Goal: Task Accomplishment & Management: Manage account settings

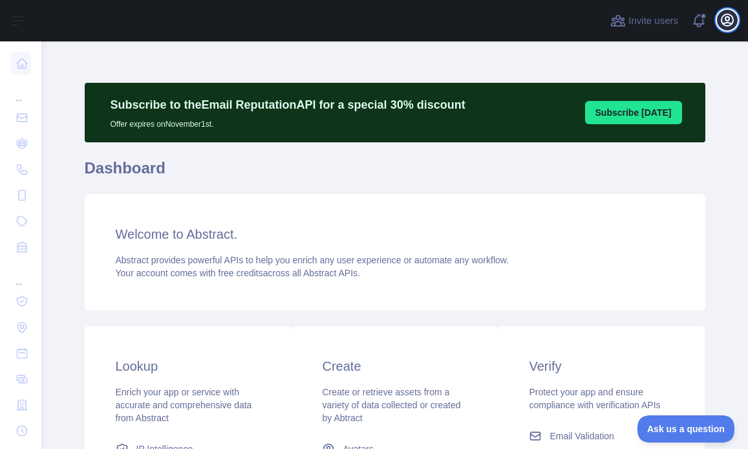
click at [724, 22] on icon "button" at bounding box center [728, 20] width 16 height 16
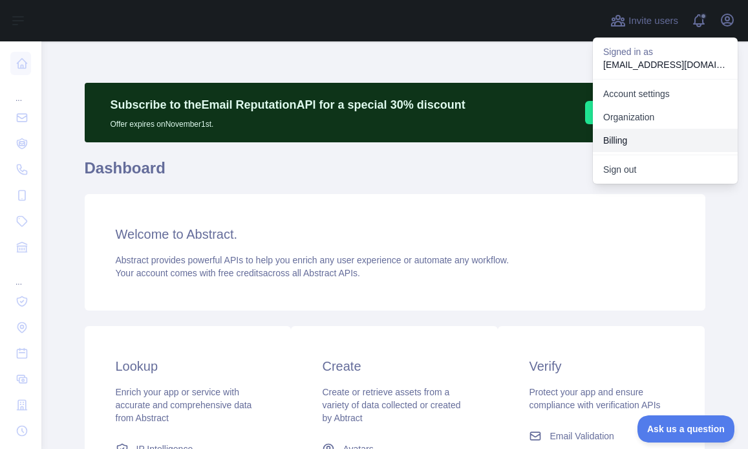
click at [638, 136] on button "Billing" at bounding box center [665, 140] width 145 height 23
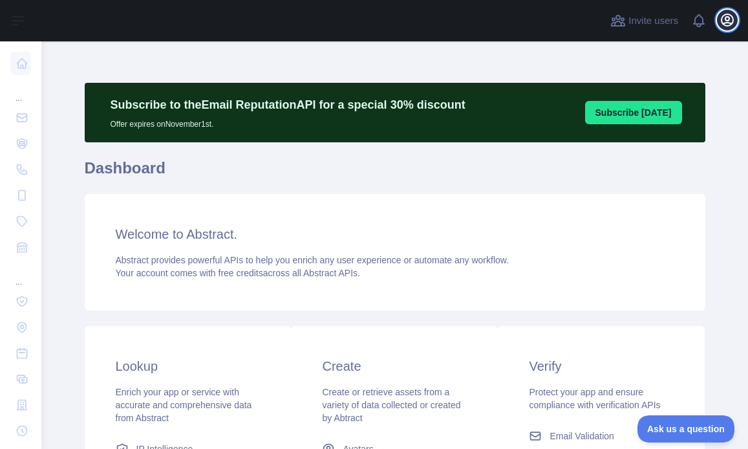
click at [726, 28] on button "Open user menu" at bounding box center [727, 20] width 21 height 21
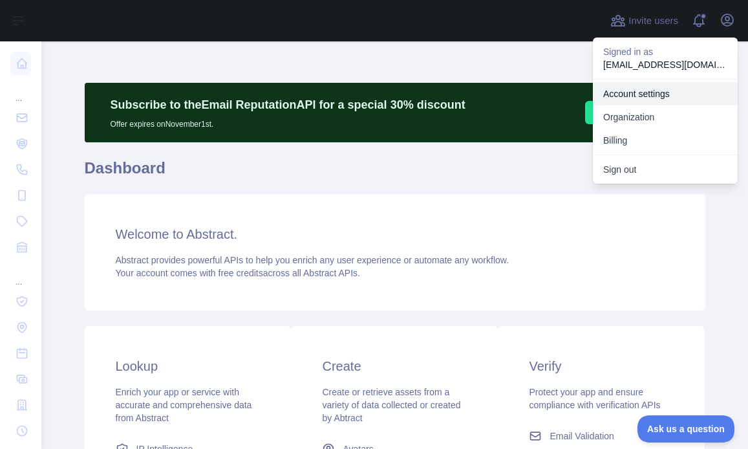
click at [664, 99] on link "Account settings" at bounding box center [665, 93] width 145 height 23
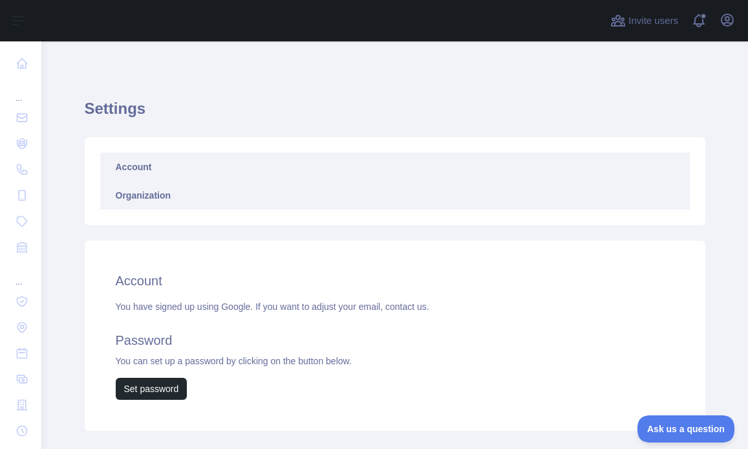
click at [213, 203] on link "Organization" at bounding box center [395, 195] width 590 height 28
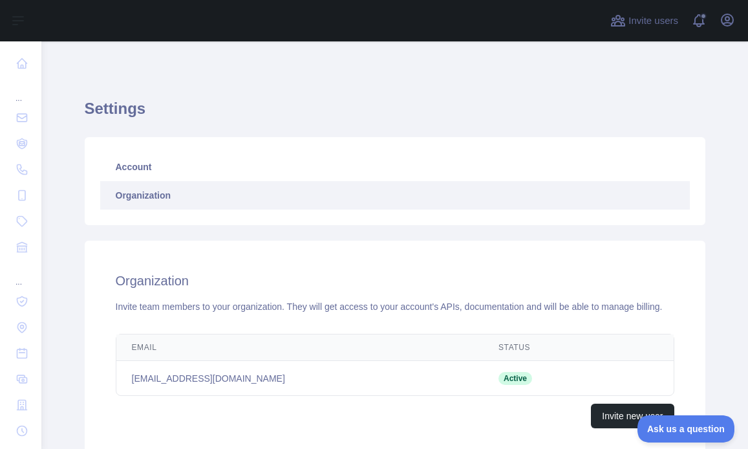
scroll to position [118, 0]
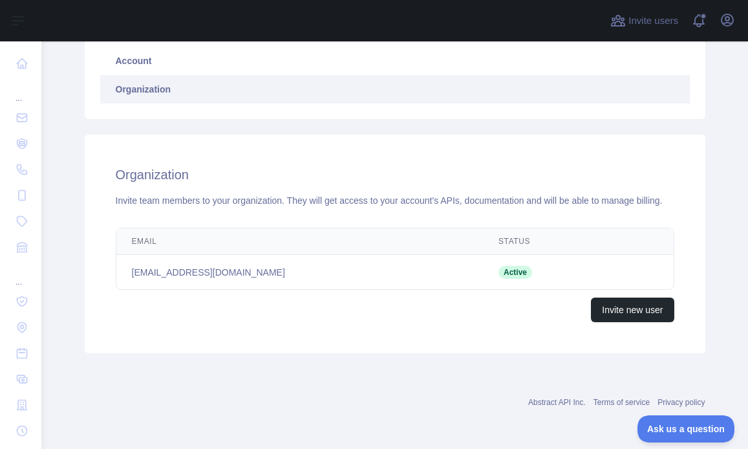
click at [732, 29] on div "Open user menu" at bounding box center [727, 21] width 21 height 23
click at [728, 23] on icon "button" at bounding box center [728, 20] width 12 height 12
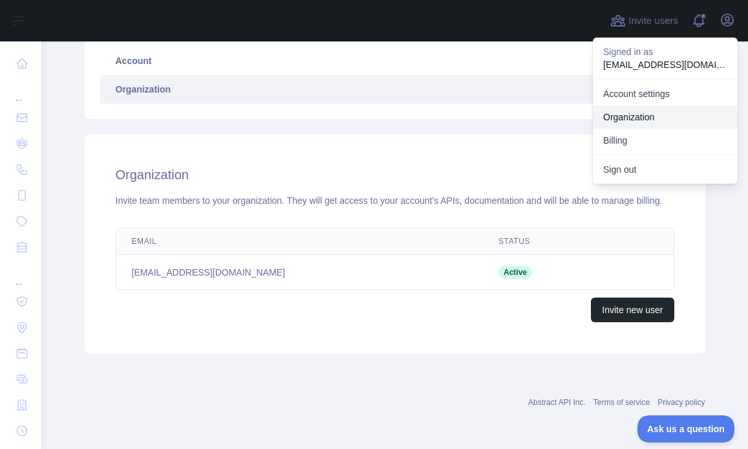
click at [669, 114] on link "Organization" at bounding box center [665, 116] width 145 height 23
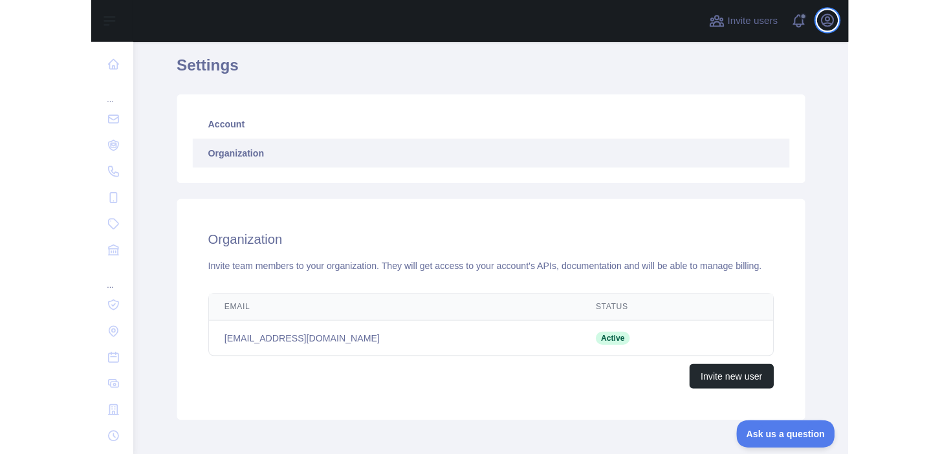
scroll to position [19, 0]
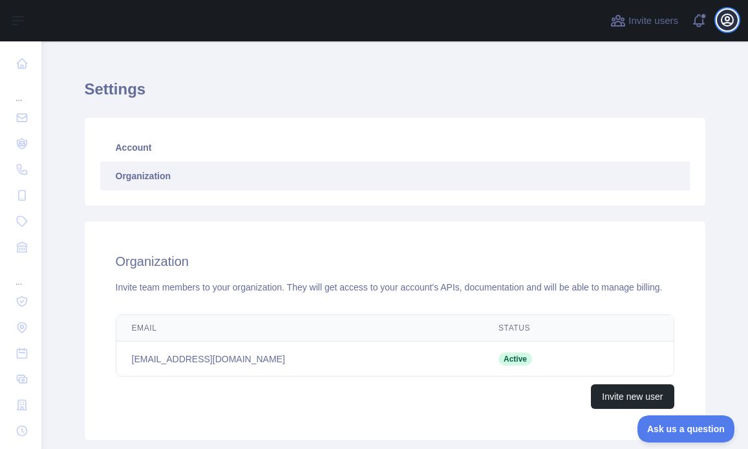
click at [731, 18] on icon "button" at bounding box center [728, 20] width 16 height 16
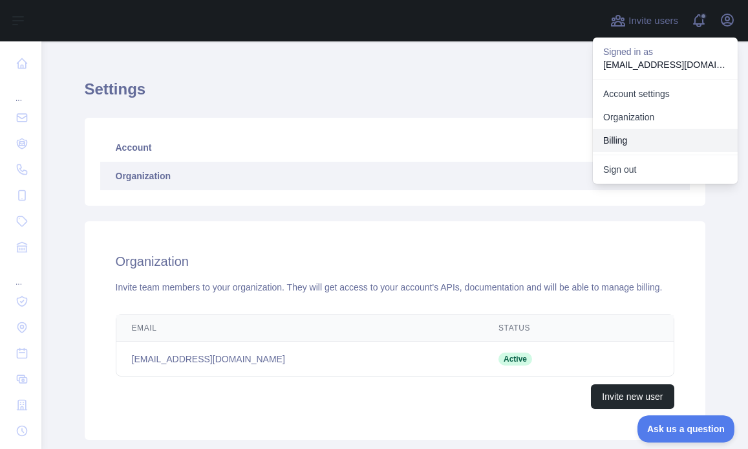
click at [660, 138] on button "Billing" at bounding box center [665, 140] width 145 height 23
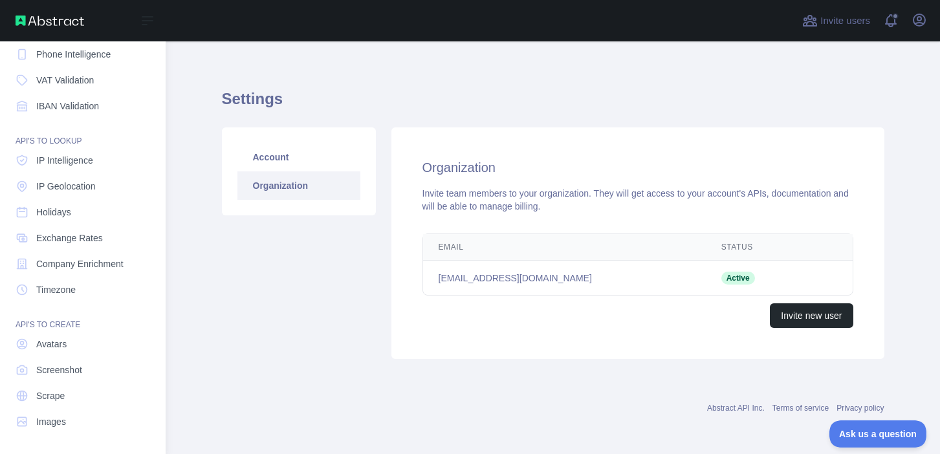
scroll to position [0, 0]
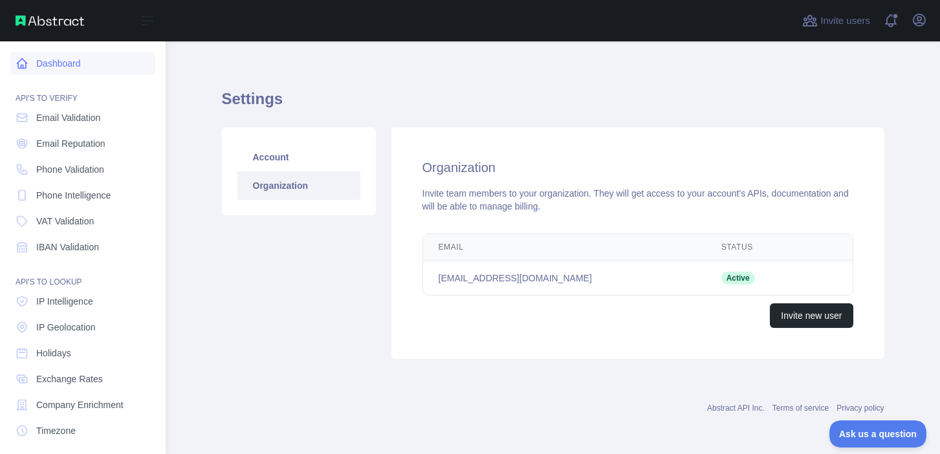
click at [79, 57] on link "Dashboard" at bounding box center [82, 63] width 145 height 23
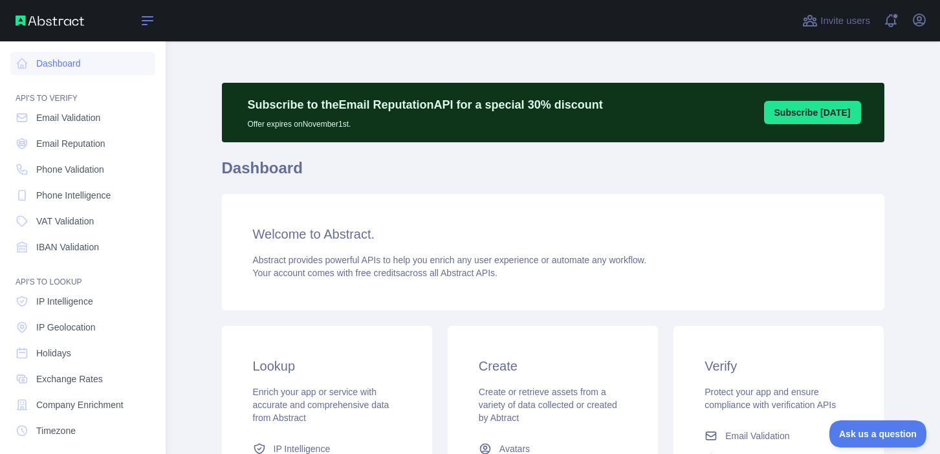
click at [144, 19] on icon at bounding box center [148, 21] width 16 height 16
click at [22, 17] on img at bounding box center [50, 21] width 69 height 10
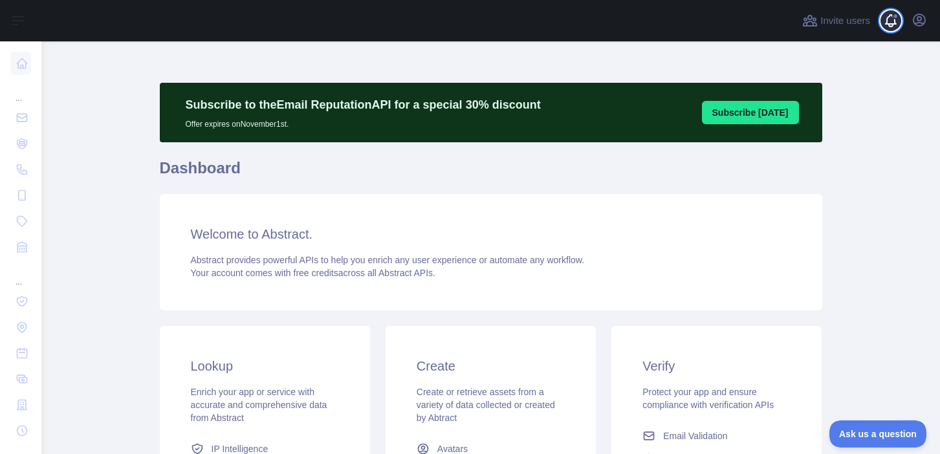
click at [748, 27] on span at bounding box center [896, 20] width 26 height 41
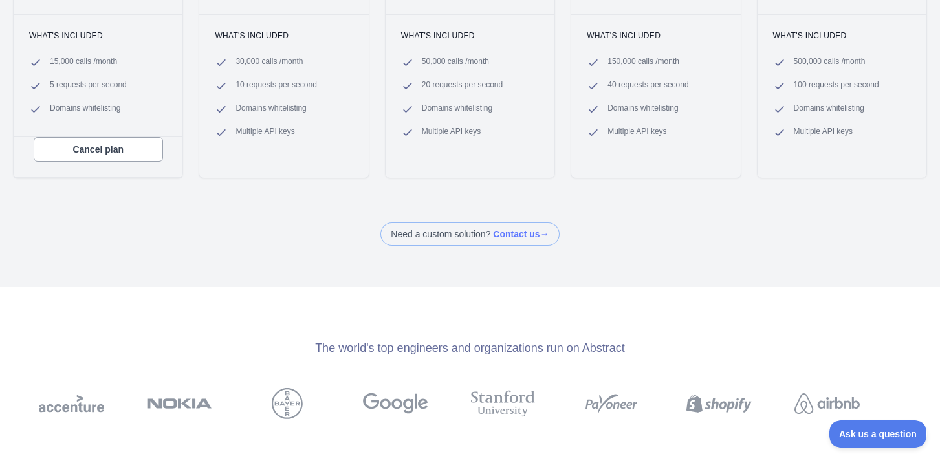
scroll to position [236, 0]
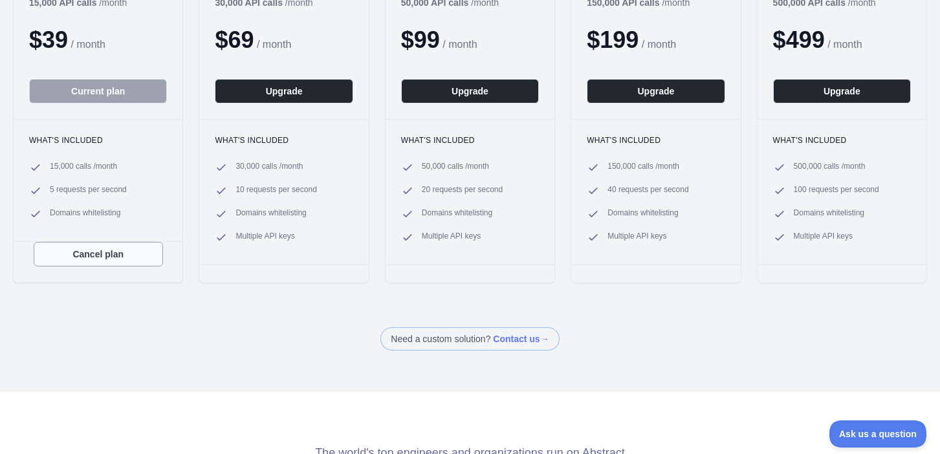
click at [111, 261] on button "Cancel plan" at bounding box center [98, 254] width 129 height 25
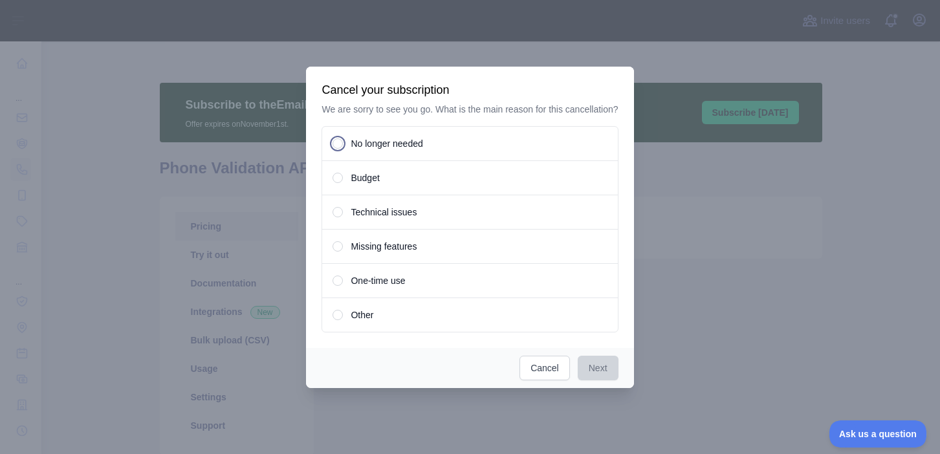
click at [429, 160] on div "No longer needed" at bounding box center [469, 143] width 296 height 35
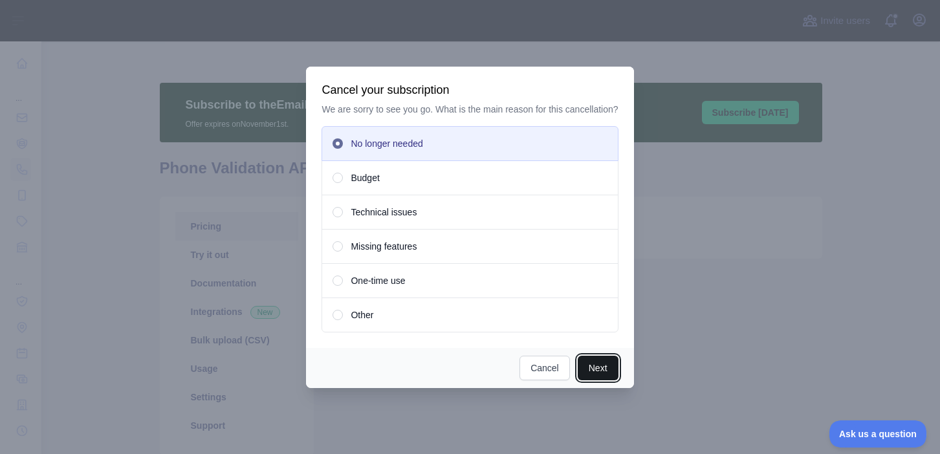
click at [607, 373] on button "Next" at bounding box center [598, 368] width 41 height 25
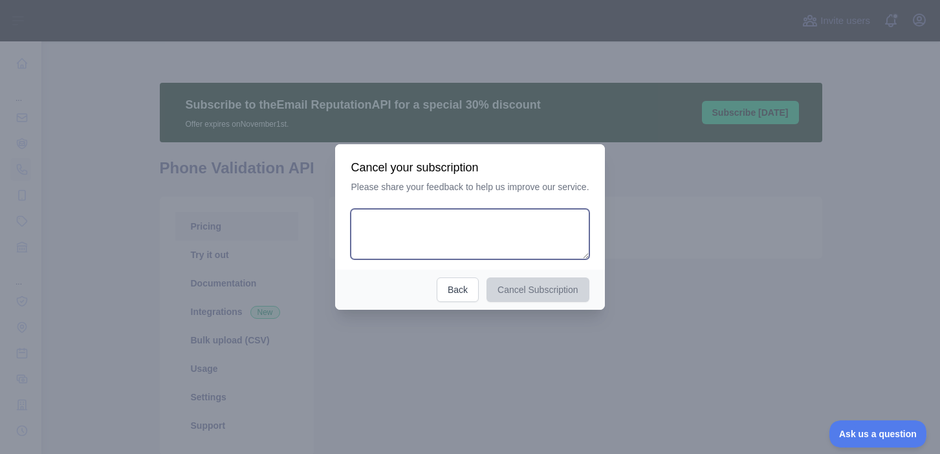
click at [513, 249] on textarea at bounding box center [470, 234] width 238 height 50
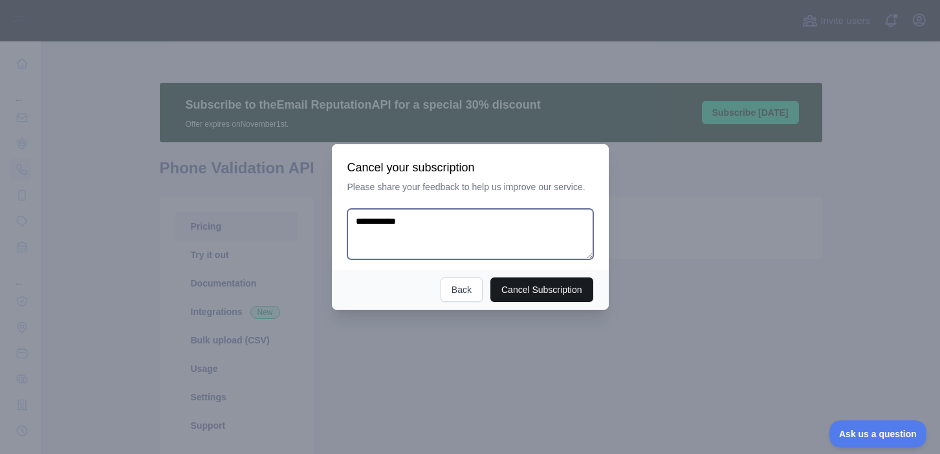
type textarea "**********"
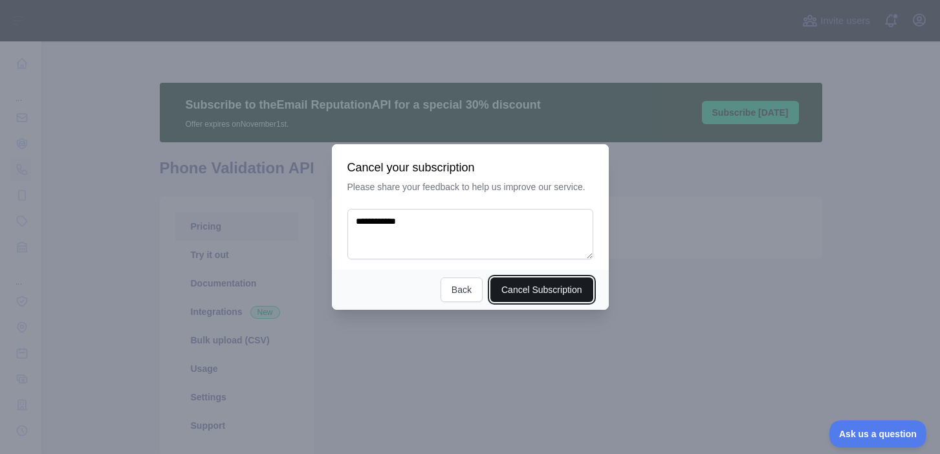
click at [558, 299] on button "Cancel Subscription" at bounding box center [541, 289] width 103 height 25
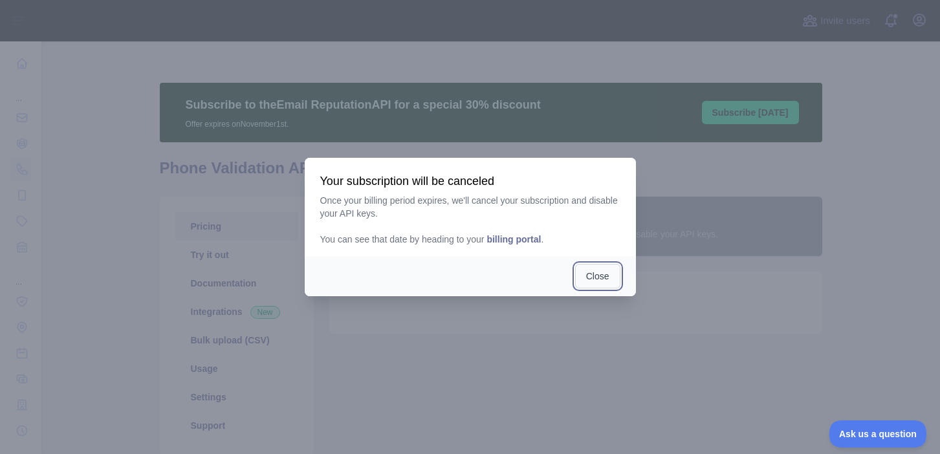
click at [592, 274] on button "Close" at bounding box center [597, 276] width 45 height 25
